Goal: Information Seeking & Learning: Check status

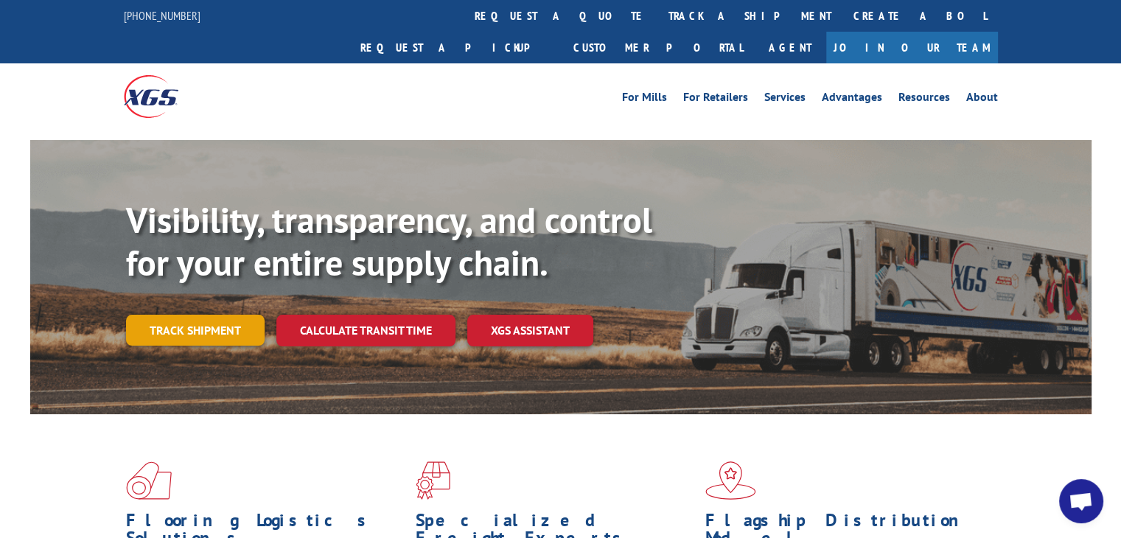
click at [203, 315] on link "Track shipment" at bounding box center [195, 330] width 139 height 31
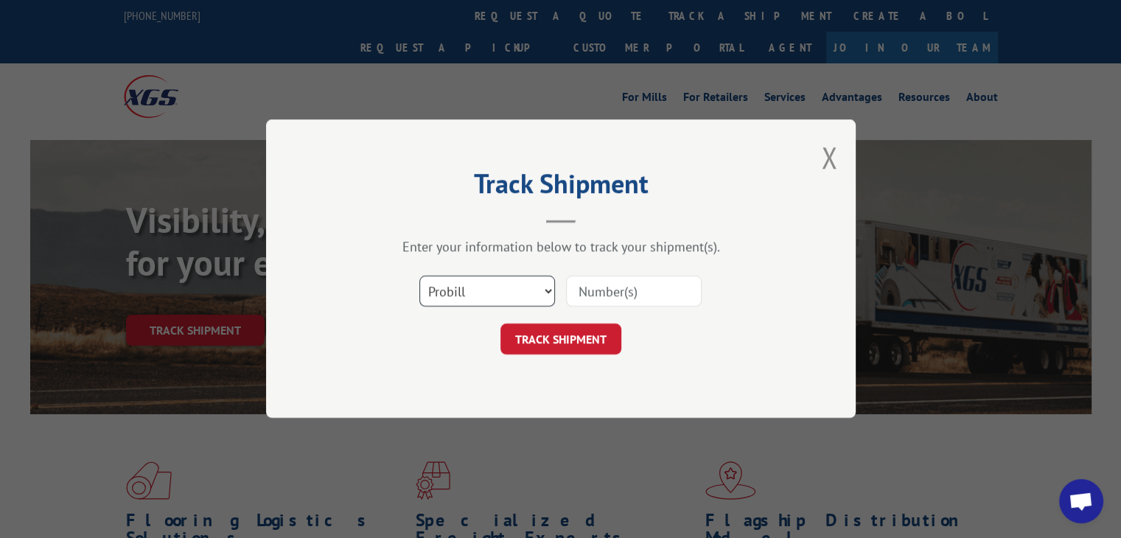
click at [471, 287] on select "Select category... Probill BOL PO" at bounding box center [487, 291] width 136 height 31
select select "bol"
click at [419, 276] on select "Select category... Probill BOL PO" at bounding box center [487, 291] width 136 height 31
click at [631, 295] on input at bounding box center [634, 291] width 136 height 31
type input "46969"
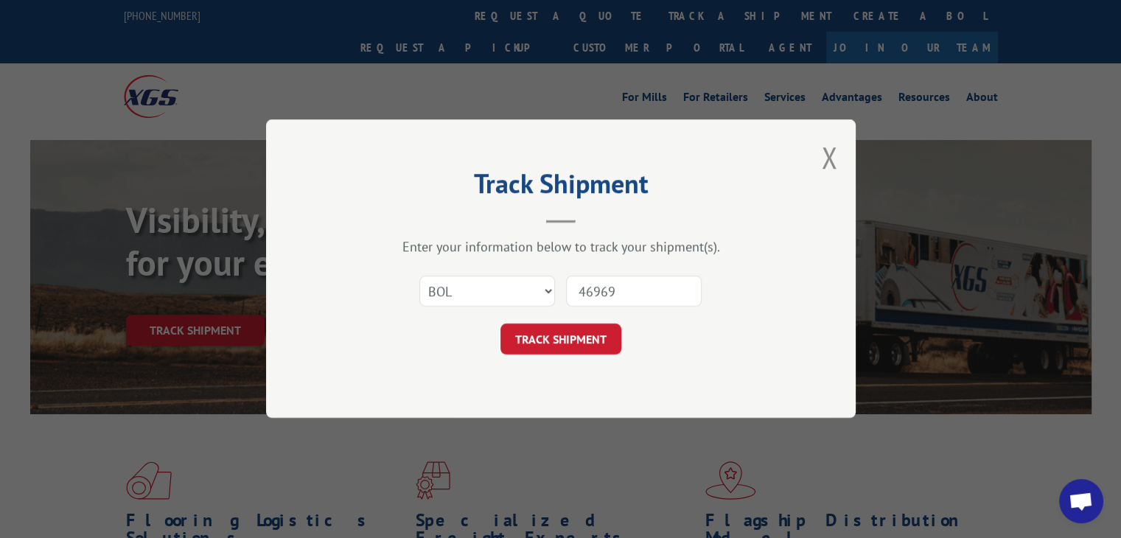
click button "TRACK SHIPMENT" at bounding box center [560, 339] width 121 height 31
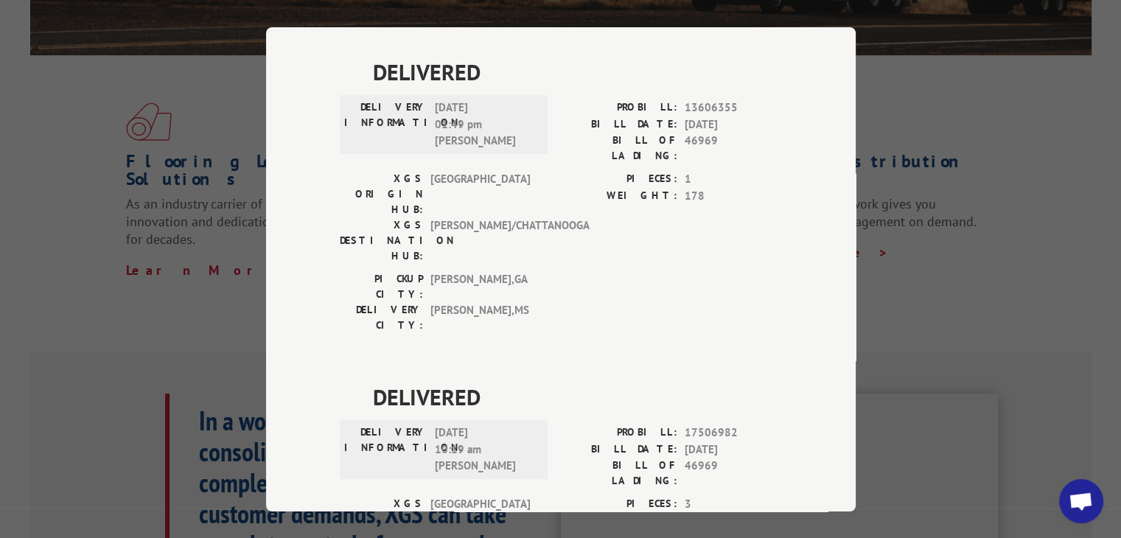
scroll to position [368, 0]
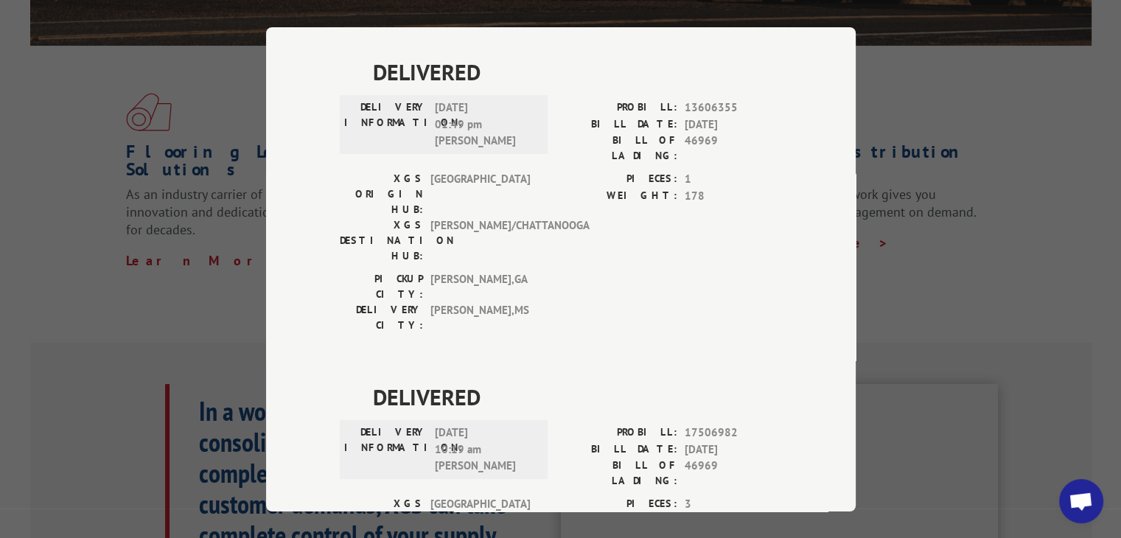
click at [709, 424] on span "17506982" at bounding box center [732, 432] width 97 height 17
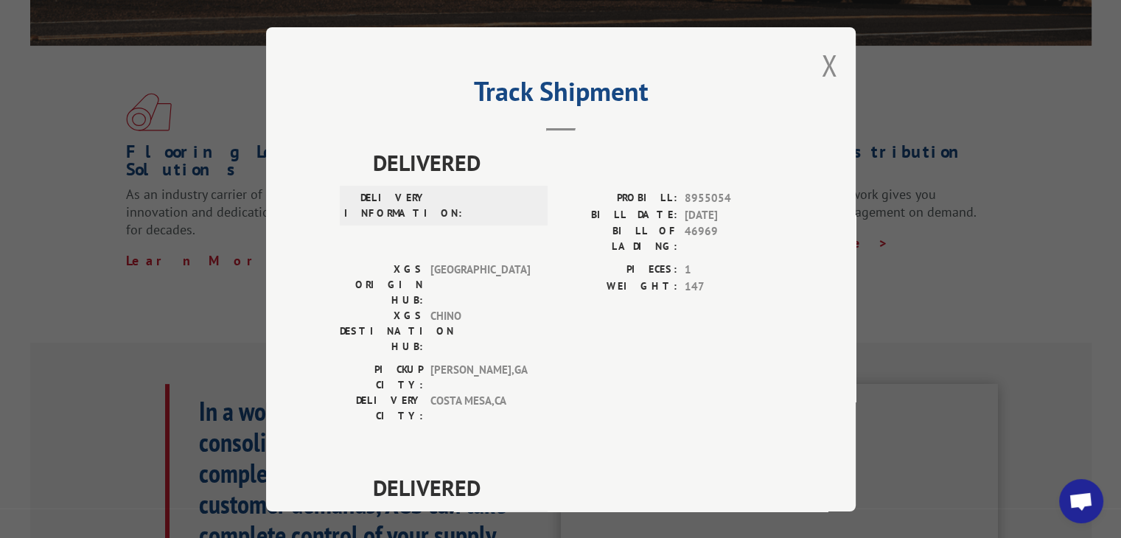
scroll to position [0, 0]
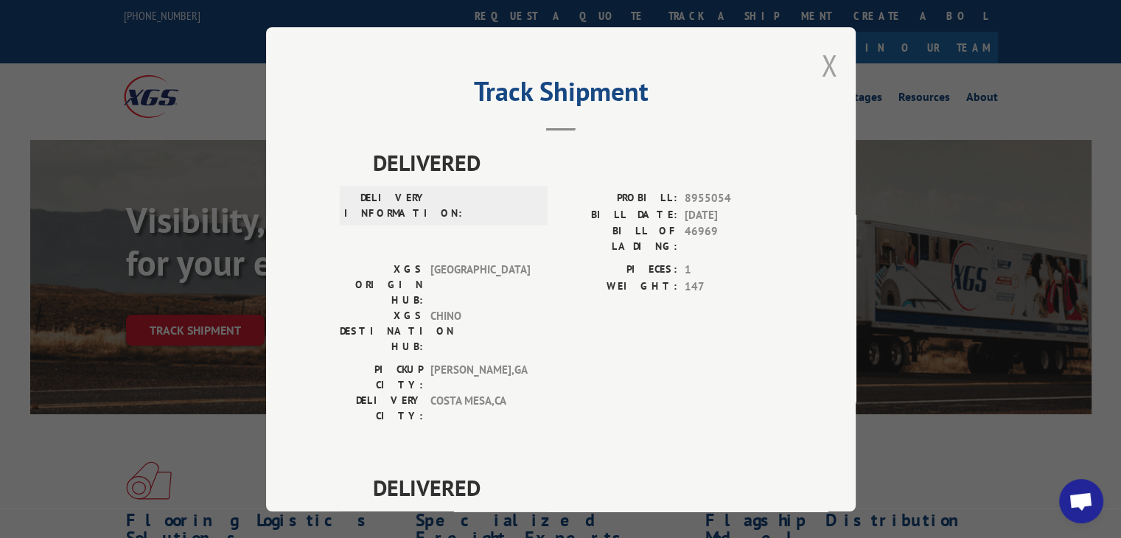
click at [829, 74] on button "Close modal" at bounding box center [829, 65] width 16 height 39
